Goal: Task Accomplishment & Management: Use online tool/utility

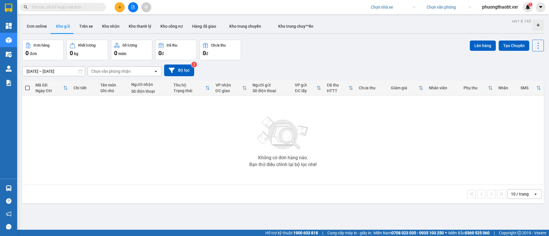
click at [382, 9] on input "search" at bounding box center [391, 7] width 41 height 9
type input "võ"
click at [397, 19] on div "Công ty cổ phần Vận Tải Võ Minh" at bounding box center [398, 18] width 59 height 6
click at [311, 58] on div "Đơn hàng 0 đơn Khối lượng 0 kg Số lượng 0 món Đã thu 0 đ Chưa thu 0 đ Lên hàng …" at bounding box center [283, 50] width 522 height 21
click at [80, 25] on button "Trên xe" at bounding box center [86, 26] width 23 height 14
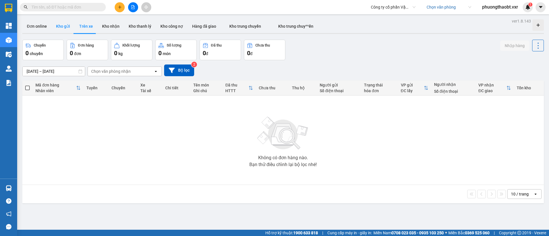
click at [63, 27] on button "Kho gửi" at bounding box center [62, 26] width 23 height 14
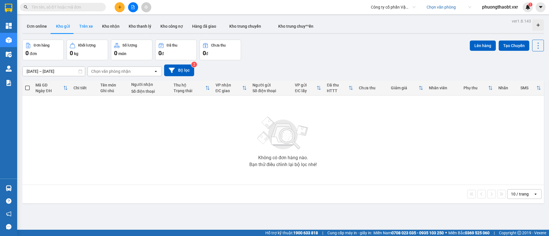
click at [86, 27] on button "Trên xe" at bounding box center [86, 26] width 23 height 14
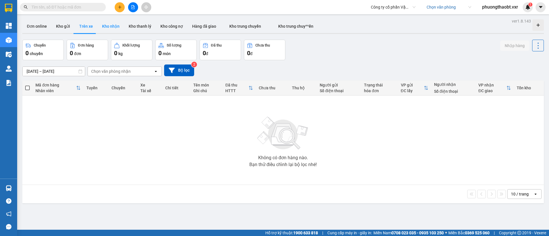
click at [108, 27] on button "Kho nhận" at bounding box center [111, 26] width 27 height 14
type input "05/09/2025 – 11/09/2025"
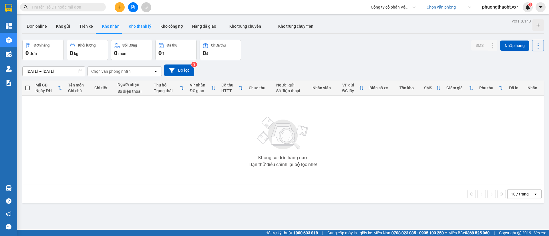
click at [143, 27] on button "Kho thanh lý" at bounding box center [140, 26] width 32 height 14
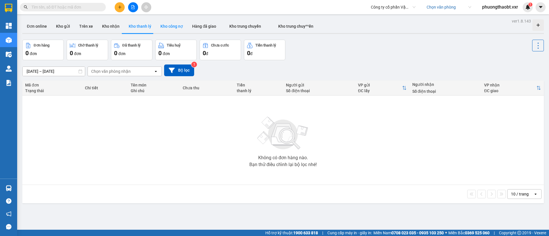
click at [176, 27] on button "Kho công nợ" at bounding box center [172, 26] width 32 height 14
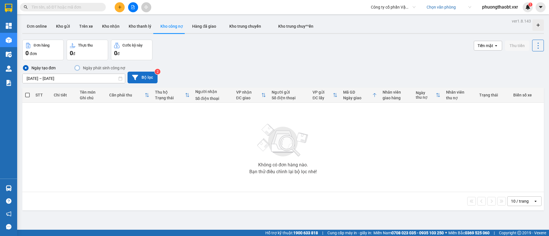
click at [143, 77] on button "Bộ lọc" at bounding box center [143, 78] width 30 height 12
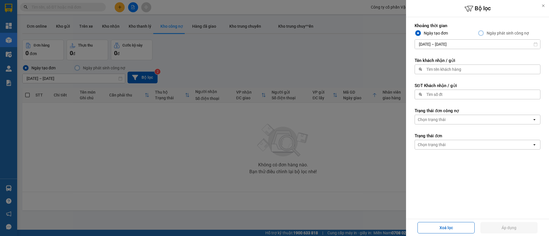
click at [386, 47] on div at bounding box center [274, 118] width 549 height 236
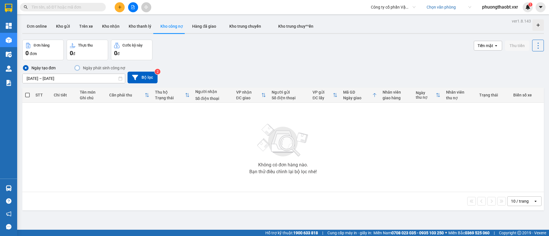
click at [75, 7] on input "text" at bounding box center [64, 7] width 67 height 6
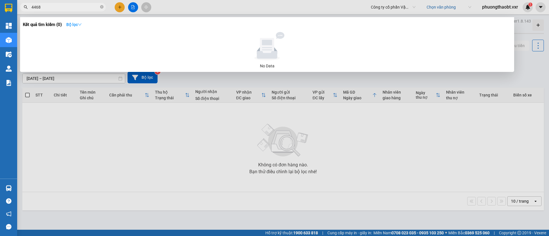
type input "4468"
click at [73, 23] on strong "Bộ lọc" at bounding box center [73, 24] width 15 height 5
drag, startPoint x: 228, startPoint y: 105, endPoint x: 313, endPoint y: 127, distance: 87.5
click at [228, 105] on div at bounding box center [274, 118] width 549 height 236
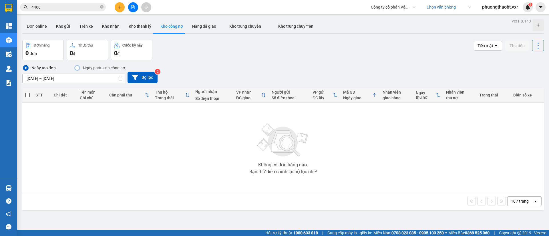
click at [69, 6] on input "4468" at bounding box center [64, 7] width 67 height 6
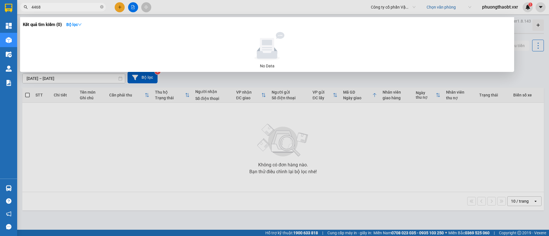
drag, startPoint x: 70, startPoint y: 7, endPoint x: 9, endPoint y: 7, distance: 60.3
click at [9, 7] on section "Kết quả tìm kiếm ( 0 ) Bộ lọc No Data 4468 Công ty cổ phần Vận Tải Võ Minh Chọn…" at bounding box center [274, 118] width 549 height 236
type input "17458"
click at [385, 158] on div at bounding box center [274, 118] width 549 height 236
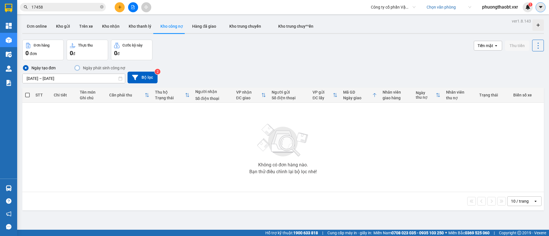
click at [541, 5] on icon "caret-down" at bounding box center [540, 7] width 5 height 5
click at [494, 8] on span "phuongthaobt.vxr" at bounding box center [500, 6] width 45 height 7
click at [494, 17] on span "Đăng xuất" at bounding box center [502, 18] width 34 height 6
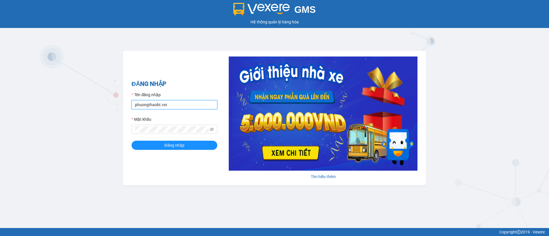
click at [169, 102] on input "phuongthaobt.vxr" at bounding box center [175, 104] width 86 height 9
paste input "test.vtvm"
click at [145, 104] on input "test.vtvm" at bounding box center [175, 104] width 86 height 9
type input "test.vtvm"
click at [132, 126] on span at bounding box center [175, 129] width 86 height 9
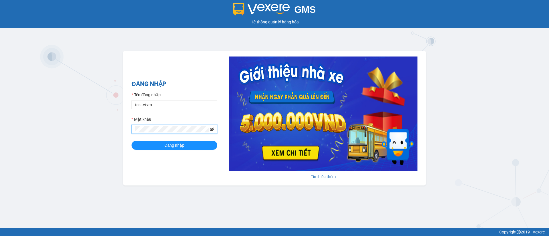
click at [210, 128] on icon "eye-invisible" at bounding box center [212, 130] width 4 height 4
click at [197, 144] on button "Đăng nhập" at bounding box center [175, 145] width 86 height 9
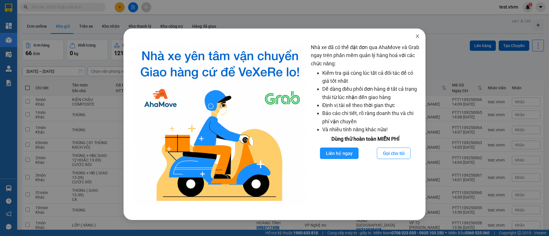
click at [415, 38] on icon "close" at bounding box center [417, 36] width 5 height 5
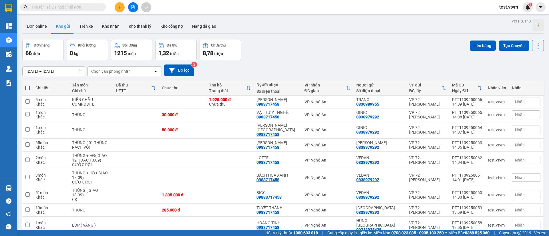
click at [0, 236] on nordpass-portal at bounding box center [0, 236] width 0 height 0
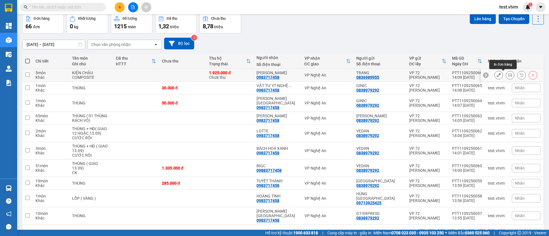
click at [508, 75] on icon at bounding box center [510, 75] width 4 height 4
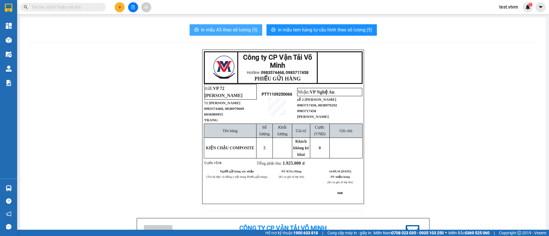
click at [244, 30] on span "In mẫu A5 theo số lượng (5)" at bounding box center [229, 29] width 57 height 7
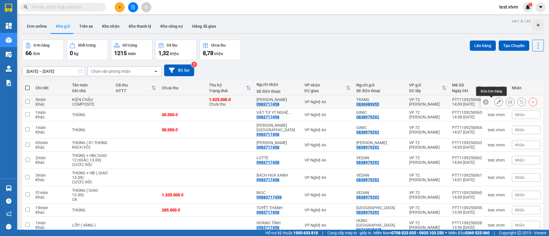
click at [497, 100] on icon at bounding box center [499, 102] width 4 height 4
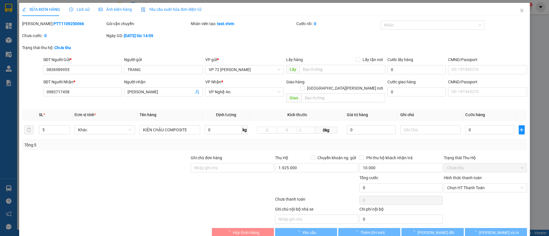
type input "0836989955"
type input "TRANG"
type input "0983717458"
type input "[PERSON_NAME]"
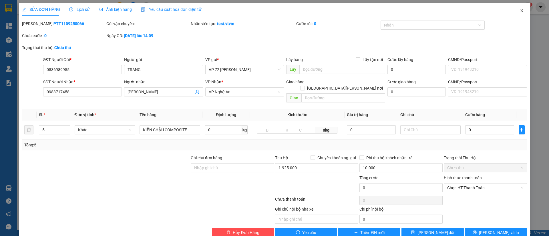
click at [520, 11] on icon "close" at bounding box center [522, 10] width 5 height 5
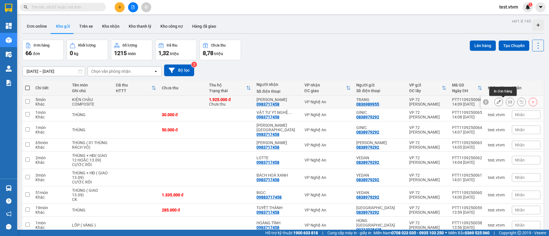
click at [508, 103] on icon at bounding box center [510, 102] width 4 height 4
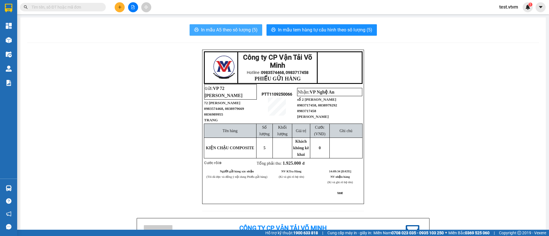
click at [227, 24] on button "In mẫu A5 theo số lượng (5)" at bounding box center [226, 29] width 73 height 11
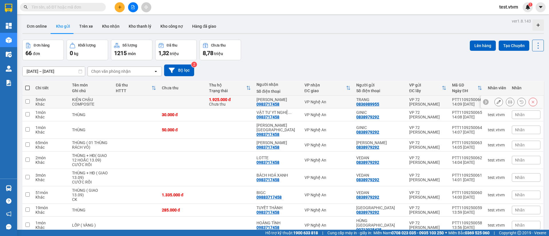
click at [231, 102] on div "1.925.000 đ" at bounding box center [230, 100] width 42 height 5
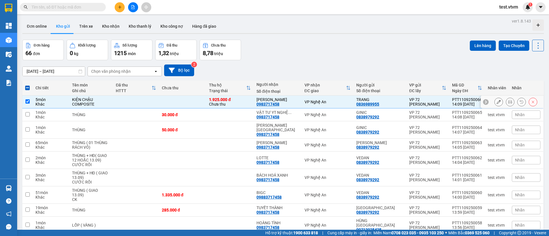
click at [231, 102] on div "1.925.000 đ" at bounding box center [230, 100] width 42 height 5
checkbox input "false"
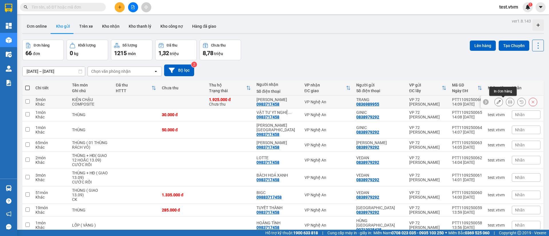
click at [506, 103] on button at bounding box center [510, 102] width 8 height 10
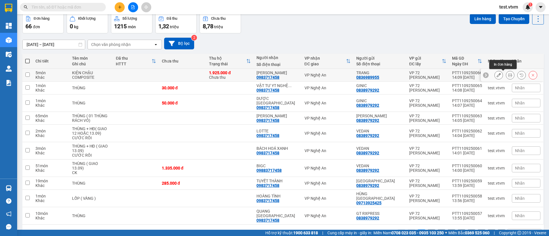
click at [508, 75] on icon at bounding box center [510, 75] width 4 height 4
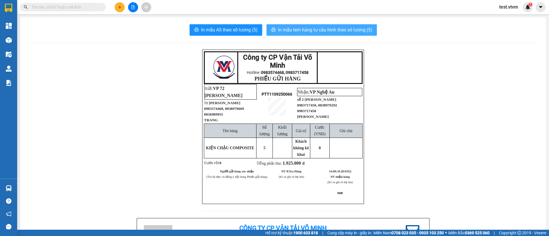
click at [284, 29] on span "In mẫu tem hàng tự cấu hình theo số lượng (5)" at bounding box center [325, 29] width 94 height 7
click at [308, 28] on span "In mẫu tem hàng tự cấu hình theo số lượng (5)" at bounding box center [325, 29] width 94 height 7
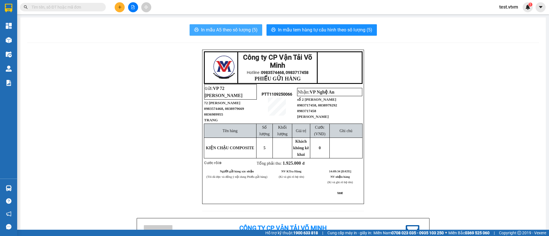
click at [229, 29] on span "In mẫu A5 theo số lượng (5)" at bounding box center [229, 29] width 57 height 7
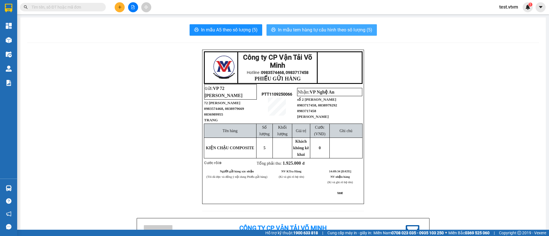
click at [290, 25] on button "In mẫu tem hàng tự cấu hình theo số lượng (5)" at bounding box center [322, 29] width 110 height 11
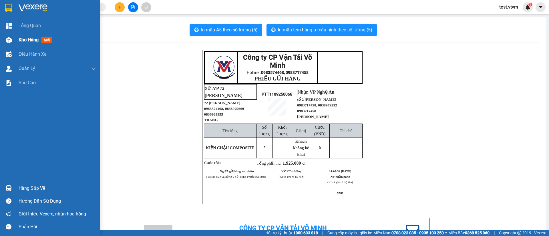
click at [5, 39] on div at bounding box center [9, 40] width 10 height 10
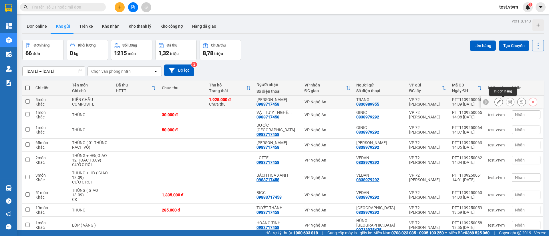
click at [508, 102] on icon at bounding box center [510, 102] width 4 height 4
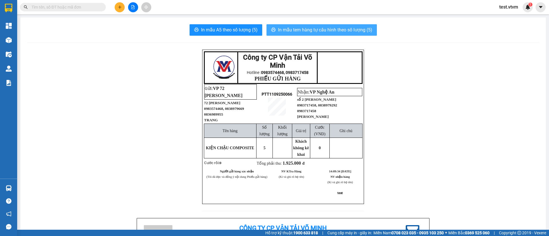
click at [336, 27] on span "In mẫu tem hàng tự cấu hình theo số lượng (5)" at bounding box center [325, 29] width 94 height 7
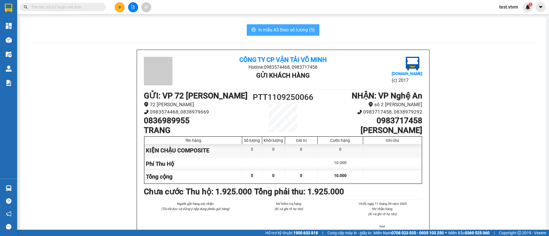
click at [297, 25] on button "In mẫu A5 theo số lượng (5)" at bounding box center [283, 29] width 73 height 11
click at [537, 9] on button at bounding box center [541, 7] width 10 height 10
click at [518, 6] on span "test.vtvm" at bounding box center [509, 6] width 28 height 7
click at [516, 14] on li "Đăng xuất" at bounding box center [512, 17] width 37 height 9
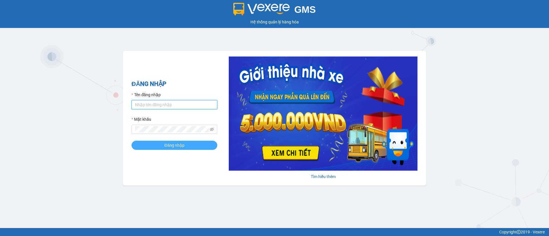
type input "phuongthaobt.vxr"
click at [175, 146] on span "Đăng nhập" at bounding box center [174, 145] width 20 height 6
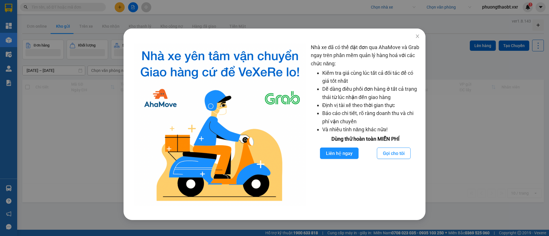
click at [0, 236] on nordpass-portal at bounding box center [0, 236] width 0 height 0
click at [415, 37] on icon "close" at bounding box center [417, 36] width 5 height 5
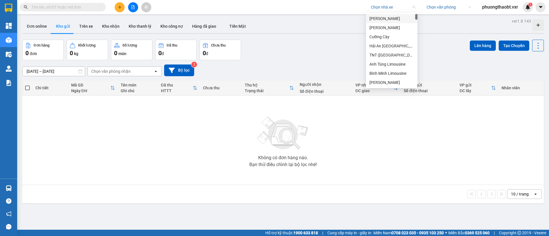
click at [393, 8] on input "search" at bounding box center [391, 7] width 41 height 9
click at [393, 3] on input "search" at bounding box center [391, 7] width 41 height 9
click at [393, 3] on input "v" at bounding box center [391, 7] width 41 height 9
type input "[PERSON_NAME]"
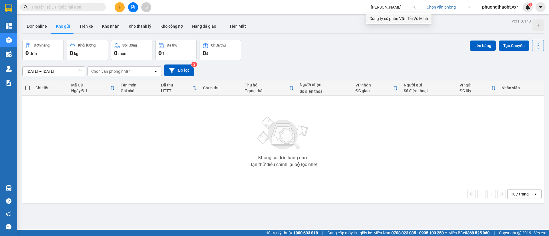
click at [394, 18] on div "Công ty cổ phần Vận Tải Võ Minh" at bounding box center [398, 18] width 59 height 6
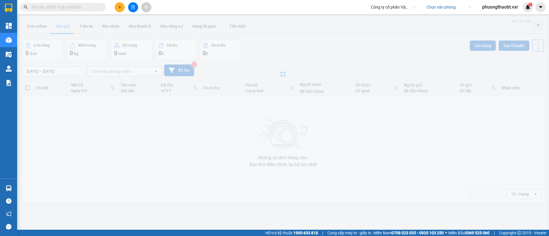
click at [446, 9] on input "search" at bounding box center [447, 7] width 41 height 9
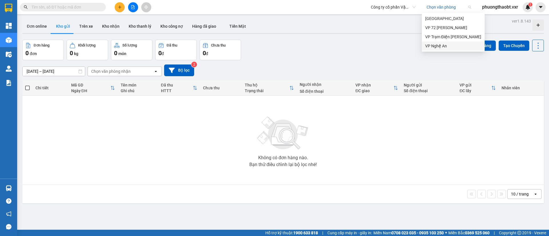
click at [451, 42] on div "VP Nghệ An" at bounding box center [453, 45] width 63 height 9
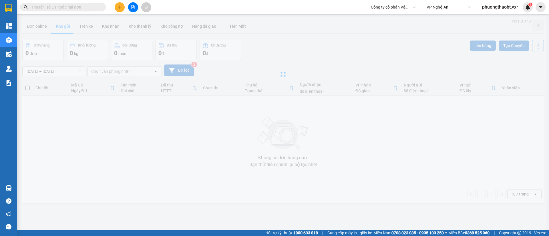
click at [385, 27] on div at bounding box center [283, 74] width 526 height 114
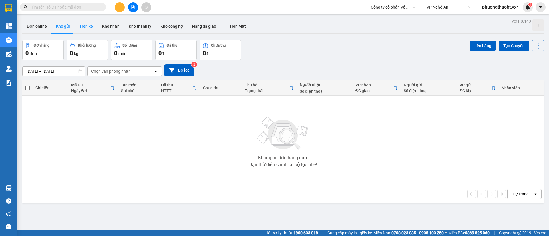
click at [79, 27] on button "Trên xe" at bounding box center [86, 26] width 23 height 14
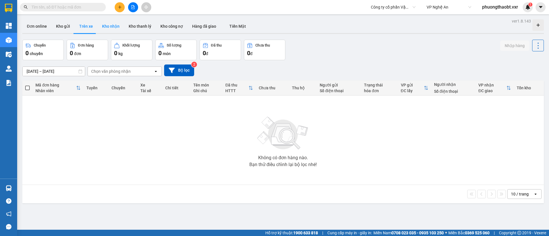
click at [108, 26] on button "Kho nhận" at bounding box center [111, 26] width 27 height 14
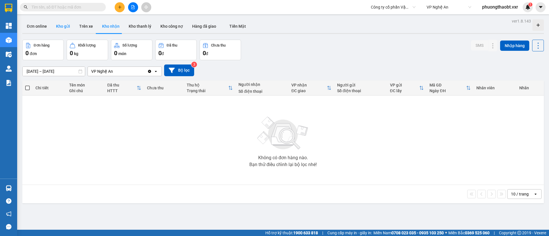
click at [64, 31] on button "Kho gửi" at bounding box center [62, 26] width 23 height 14
click at [444, 10] on span "VP Nghệ An" at bounding box center [449, 7] width 45 height 9
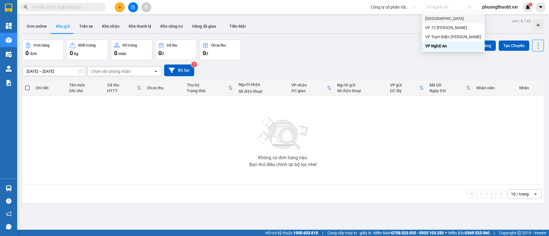
click at [443, 19] on div "[GEOGRAPHIC_DATA]" at bounding box center [453, 18] width 56 height 6
click at [433, 6] on span "[GEOGRAPHIC_DATA]" at bounding box center [449, 7] width 45 height 9
click at [445, 26] on div "VP 72 [PERSON_NAME]" at bounding box center [453, 28] width 56 height 6
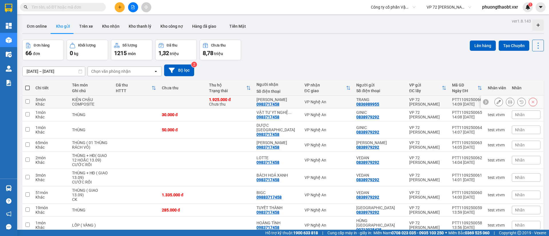
scroll to position [27, 0]
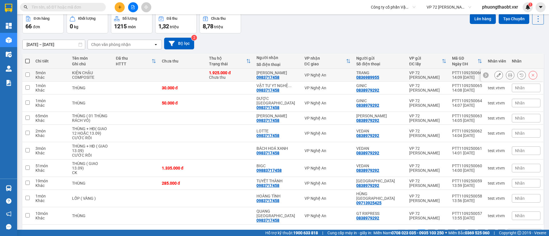
click at [506, 73] on button at bounding box center [510, 75] width 8 height 10
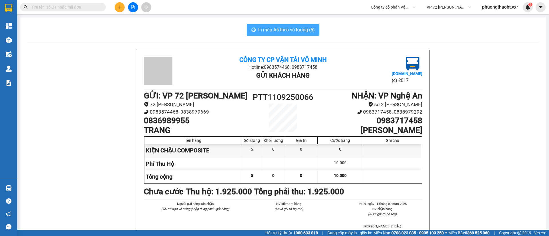
click at [301, 27] on span "In mẫu A5 theo số lượng (5)" at bounding box center [286, 29] width 57 height 7
